Goal: Task Accomplishment & Management: Complete application form

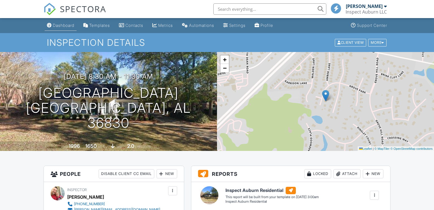
click at [61, 27] on div "Dashboard" at bounding box center [63, 25] width 21 height 5
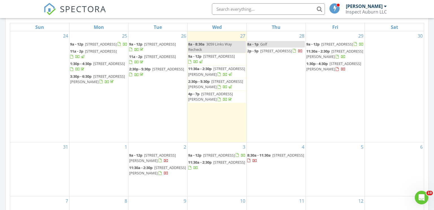
scroll to position [267, 0]
click at [52, 95] on div "24" at bounding box center [39, 85] width 59 height 111
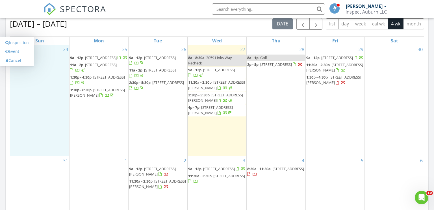
scroll to position [252, 0]
click at [128, 119] on div "25 9a - 12p 310 E Samford Ave 202, Auburn 36830 11a - 2p 2683 Cantera Ct, Aubur…" at bounding box center [99, 100] width 59 height 111
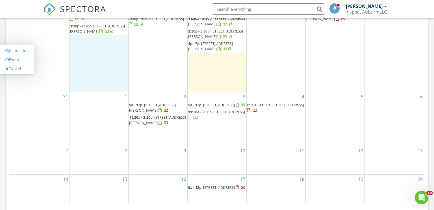
scroll to position [318, 0]
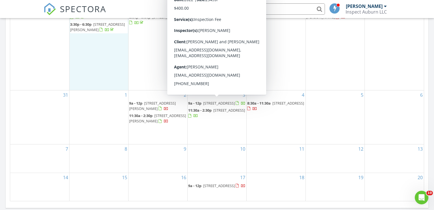
click at [147, 130] on div "2 9a - 12p 705 Glasco St, Auburn 36830 11:30a - 2:30p 720 Hollon Ave, Auburn 36…" at bounding box center [158, 117] width 59 height 54
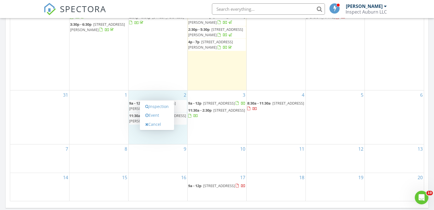
click at [116, 118] on div "1" at bounding box center [99, 117] width 59 height 54
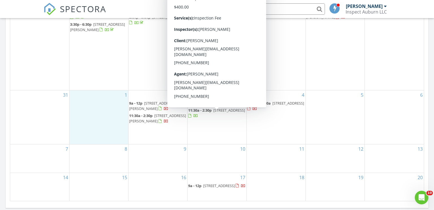
click at [265, 126] on div "4 8:30a - 11:30a 1236 Grove Park, Auburn 36830" at bounding box center [276, 117] width 59 height 54
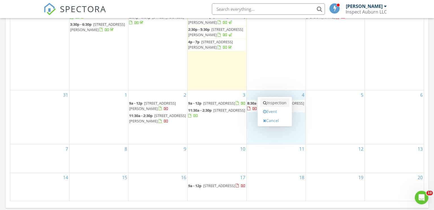
click at [274, 105] on link "Inspection" at bounding box center [274, 102] width 29 height 9
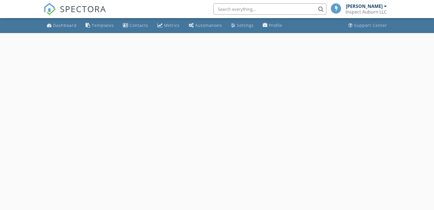
select select "8"
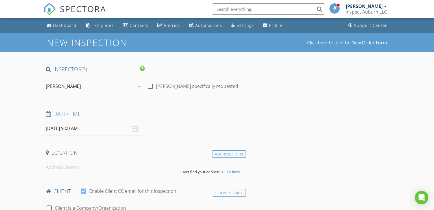
click at [76, 127] on input "09/04/2025 9:00 AM" at bounding box center [94, 129] width 97 height 14
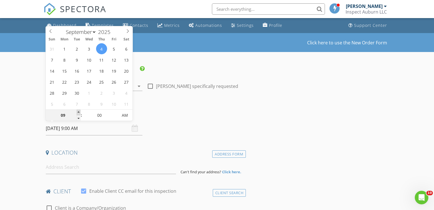
click at [79, 110] on span at bounding box center [79, 113] width 4 height 6
type input "10"
type input "09/04/2025 10:00 AM"
click at [79, 110] on span at bounding box center [79, 113] width 4 height 6
type input "11"
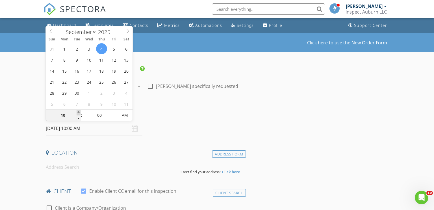
type input "09/04/2025 11:00 AM"
click at [79, 110] on span at bounding box center [79, 113] width 4 height 6
type input "12"
type input "09/04/2025 12:00 PM"
click at [79, 110] on span at bounding box center [79, 113] width 4 height 6
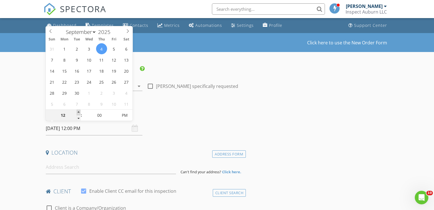
type input "01"
type input "09/04/2025 1:00 PM"
click at [79, 110] on span at bounding box center [79, 113] width 4 height 6
type input "02"
type input "09/04/2025 2:00 PM"
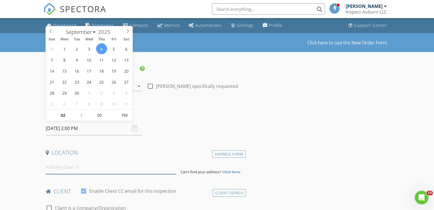
click at [49, 170] on input at bounding box center [111, 167] width 131 height 14
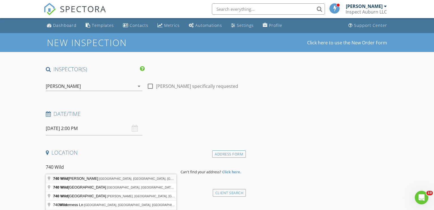
type input "740 Wild Ginger Ln, Auburn, AL, USA"
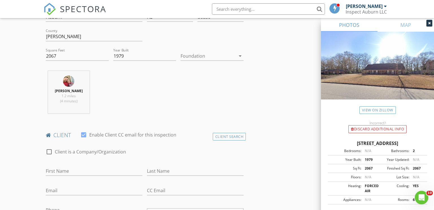
scroll to position [174, 0]
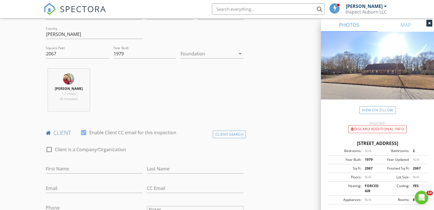
click at [194, 52] on div at bounding box center [208, 53] width 55 height 9
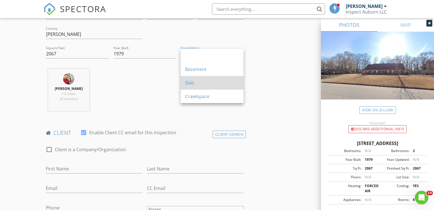
click at [195, 77] on div "Slab" at bounding box center [212, 83] width 54 height 14
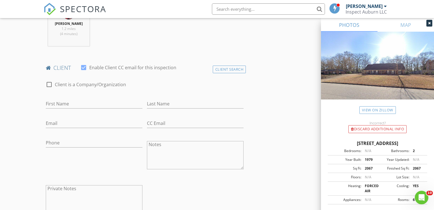
scroll to position [241, 0]
click at [53, 99] on input "First Name" at bounding box center [94, 101] width 97 height 9
type input "Hope"
click at [154, 102] on input "Last Name" at bounding box center [195, 101] width 97 height 9
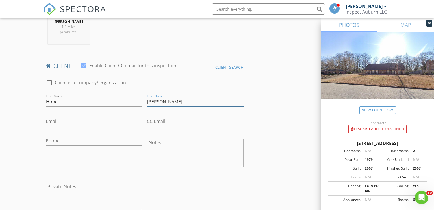
type input "Brackin"
click at [68, 120] on input "Email" at bounding box center [94, 121] width 97 height 9
type input "hope_brackin@yahoo.com"
click at [163, 121] on input "CC Email" at bounding box center [195, 121] width 97 height 9
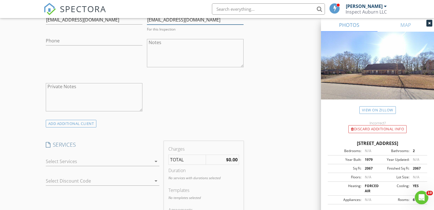
scroll to position [343, 0]
type input "brackjl@auburn.edu"
click at [74, 159] on div at bounding box center [99, 160] width 106 height 9
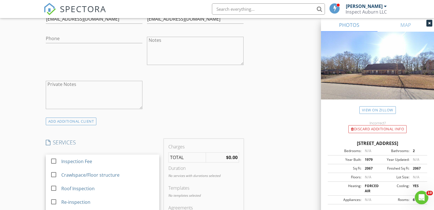
click at [74, 159] on div "Inspection Fee" at bounding box center [76, 161] width 31 height 7
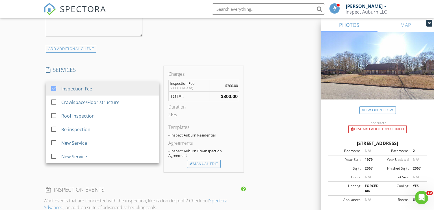
scroll to position [417, 0]
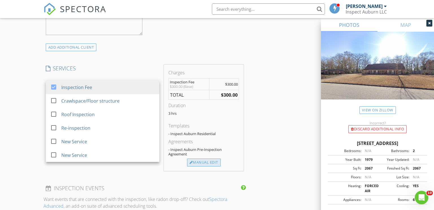
click at [195, 163] on div "Manual Edit" at bounding box center [204, 163] width 34 height 8
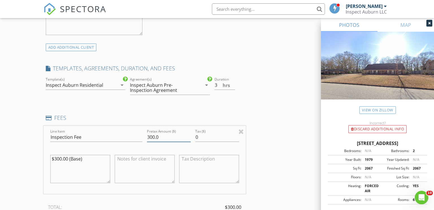
click at [154, 136] on input "300.0" at bounding box center [169, 137] width 44 height 9
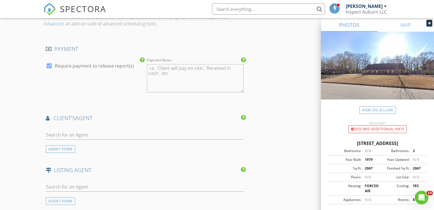
scroll to position [660, 0]
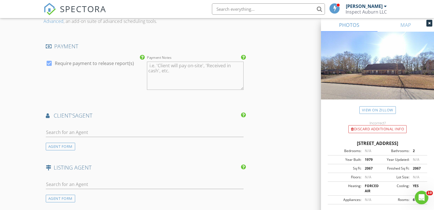
type input "375.0"
click at [78, 133] on input "text" at bounding box center [145, 132] width 198 height 9
type input "emm"
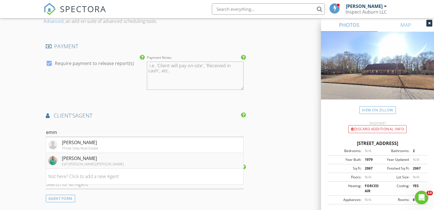
click at [60, 159] on div "Emma Ward ExP acuff/weekley" at bounding box center [85, 160] width 75 height 11
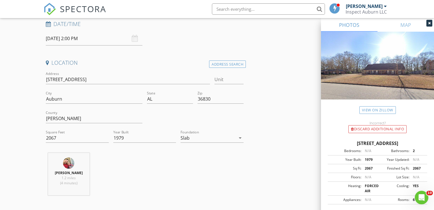
scroll to position [1009, 0]
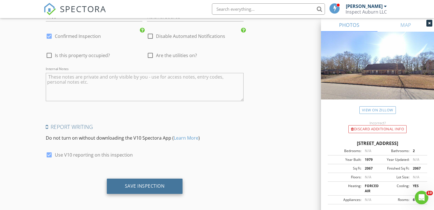
click at [122, 186] on div "Save Inspection" at bounding box center [145, 186] width 76 height 15
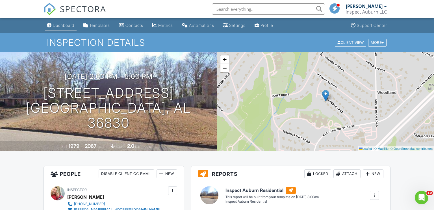
click at [58, 23] on div "Dashboard" at bounding box center [63, 25] width 21 height 5
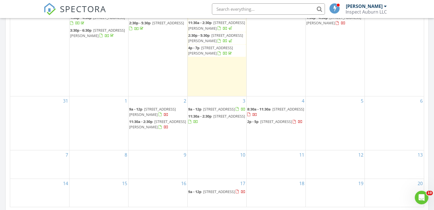
scroll to position [313, 0]
